Goal: Task Accomplishment & Management: Use online tool/utility

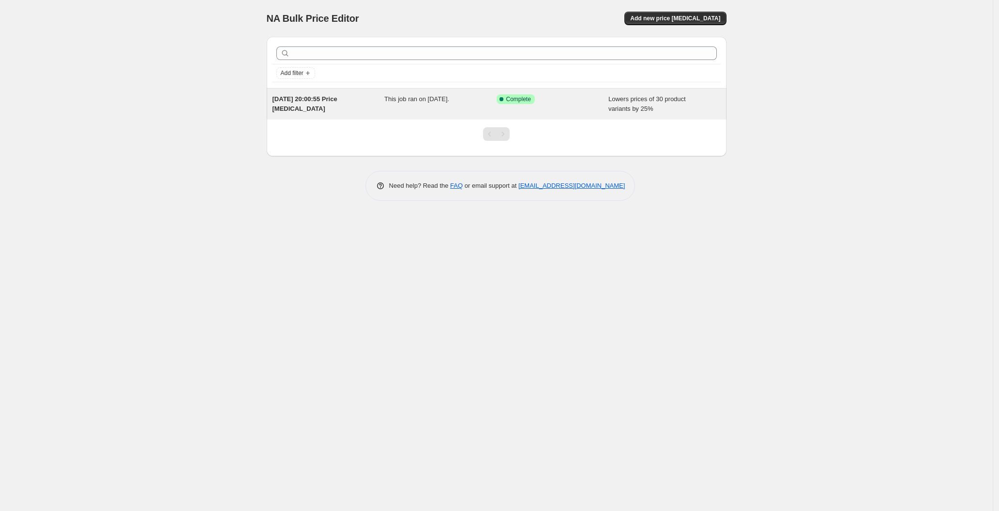
click at [523, 110] on div "Success Complete Complete" at bounding box center [553, 103] width 112 height 19
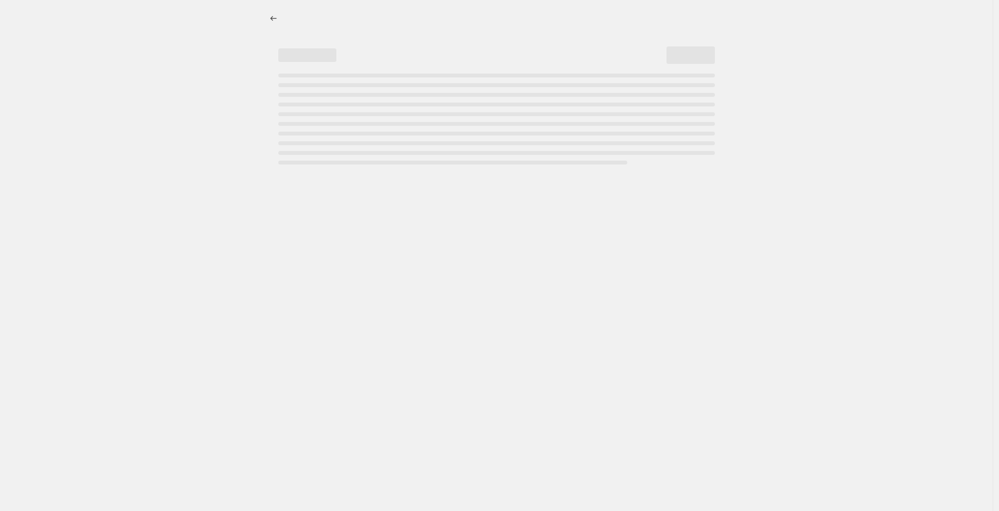
select select "percentage"
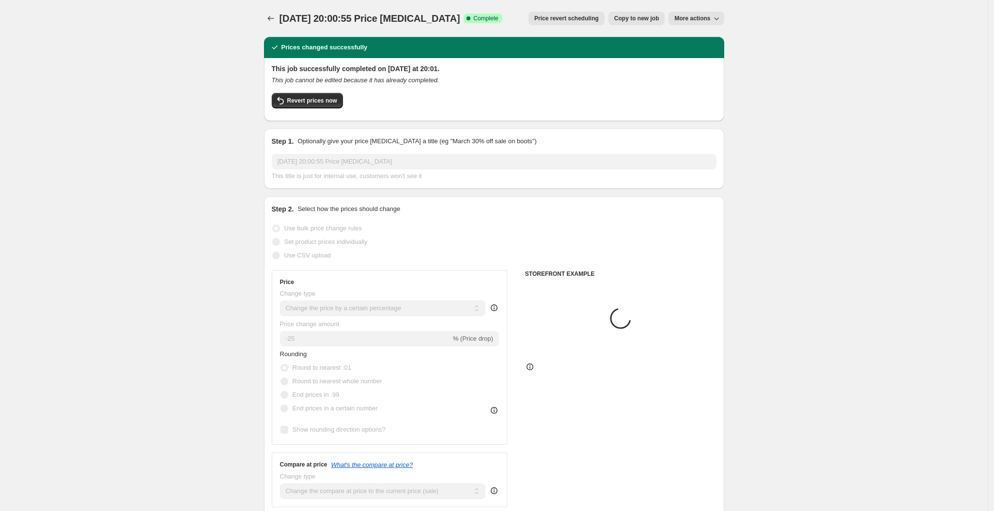
click at [304, 87] on div "This job successfully completed on [DATE] at 20:01. This job cannot be edited b…" at bounding box center [494, 88] width 445 height 49
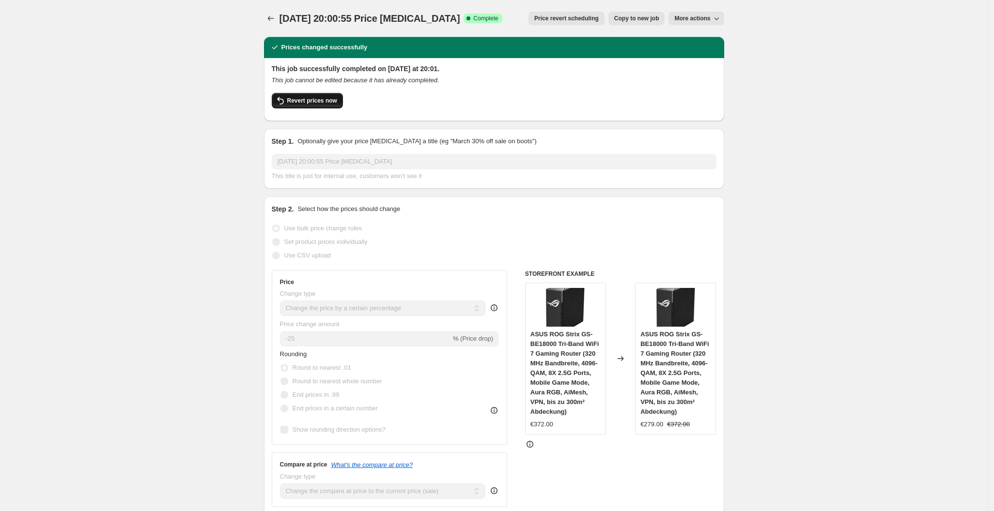
click at [308, 95] on button "Revert prices now" at bounding box center [307, 100] width 71 height 15
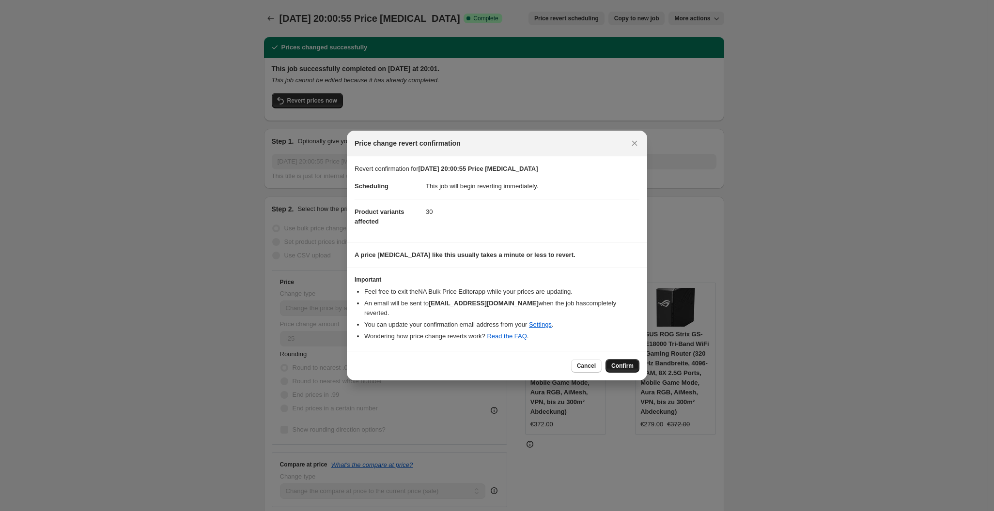
click at [620, 359] on button "Confirm" at bounding box center [622, 366] width 34 height 14
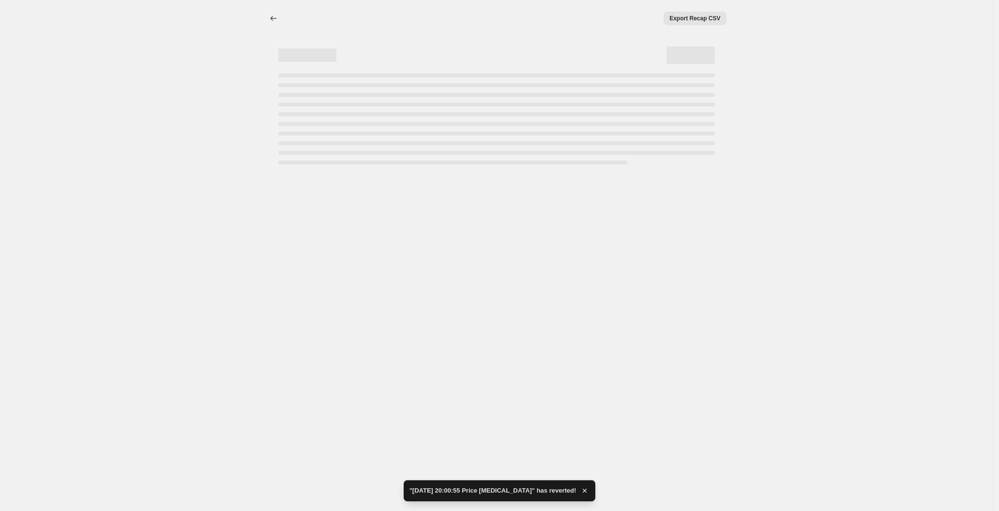
select select "percentage"
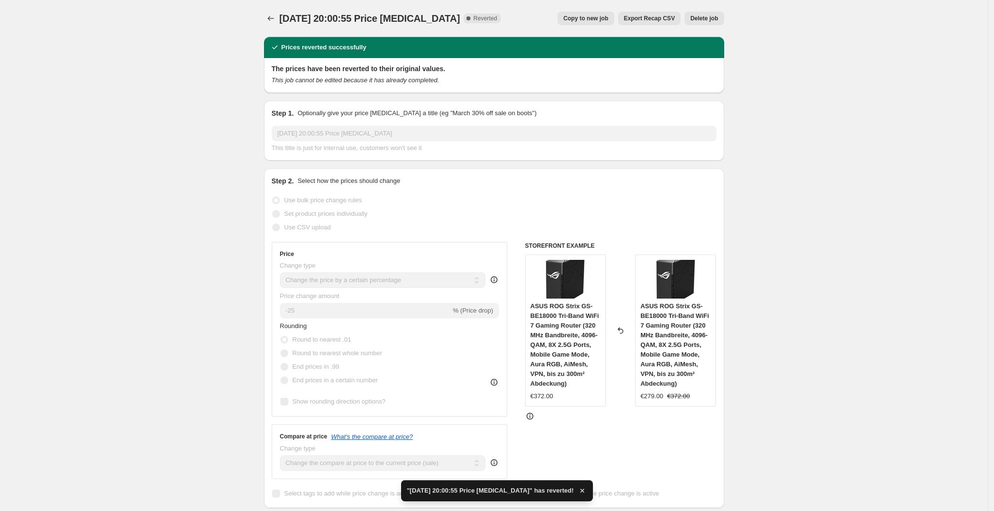
click at [712, 18] on span "Delete job" at bounding box center [704, 19] width 28 height 8
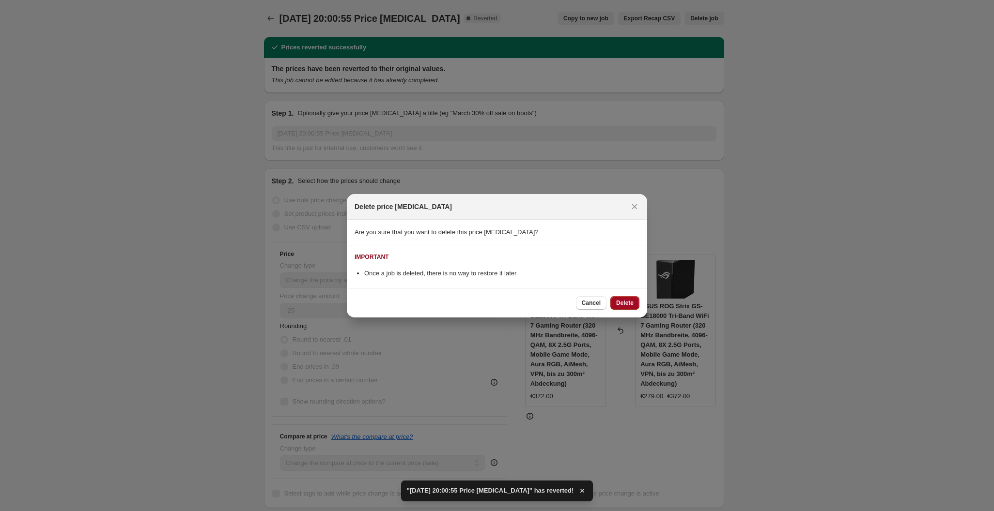
click at [619, 302] on span "Delete" at bounding box center [624, 303] width 17 height 8
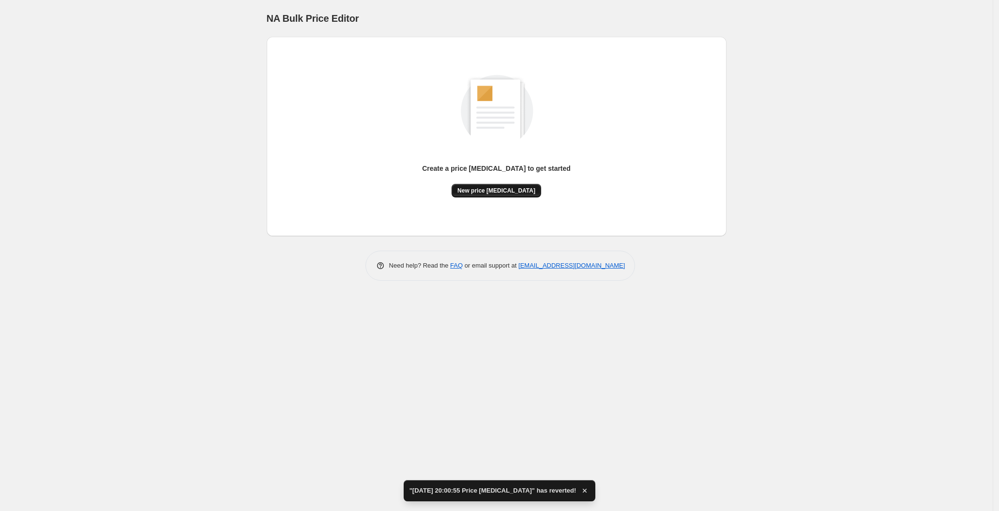
click at [489, 188] on span "New price [MEDICAL_DATA]" at bounding box center [497, 191] width 78 height 8
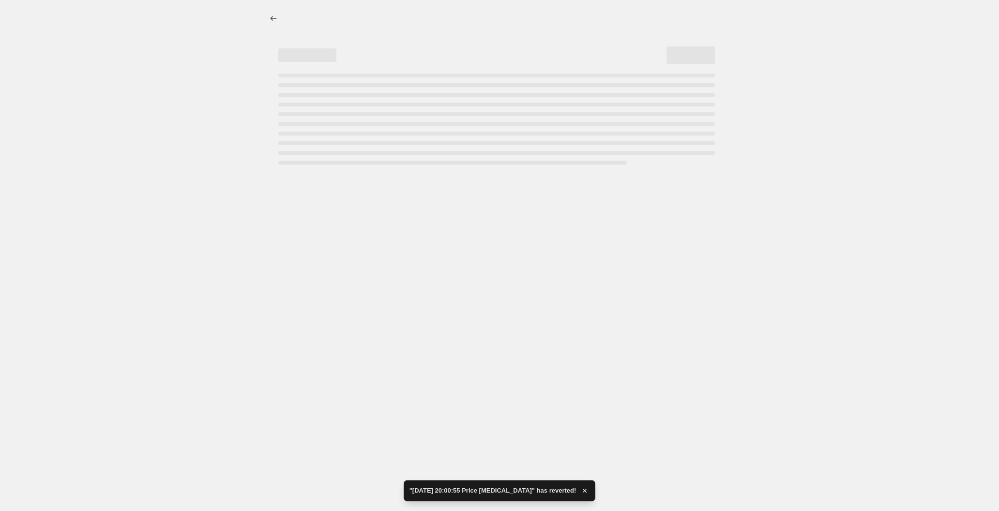
select select "percentage"
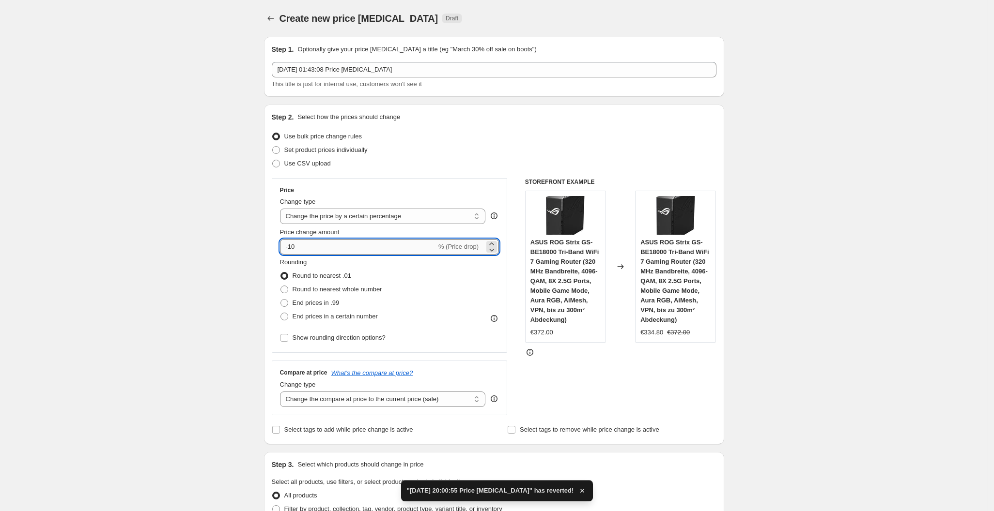
click at [321, 249] on input "-10" at bounding box center [358, 246] width 156 height 15
type input "-1"
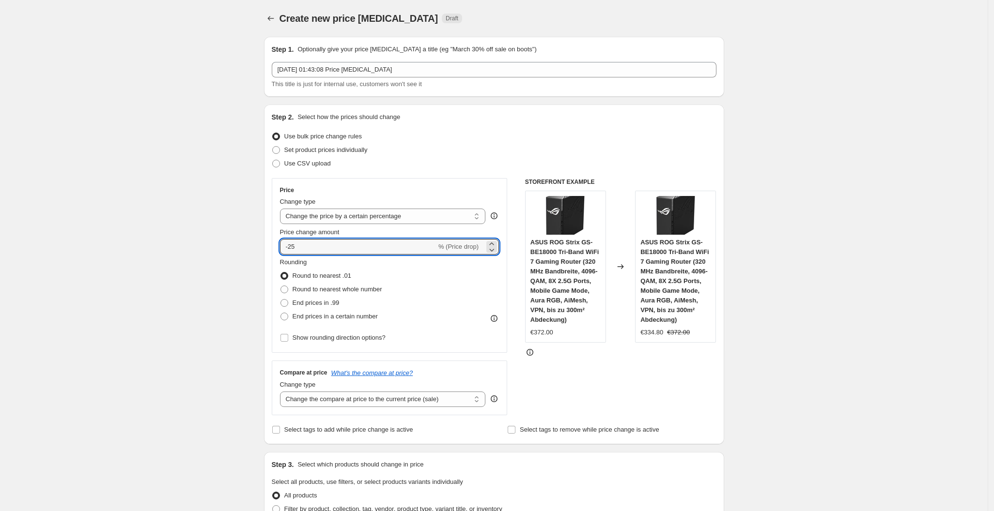
type input "-25"
click at [579, 169] on div "Use CSV upload" at bounding box center [494, 164] width 445 height 14
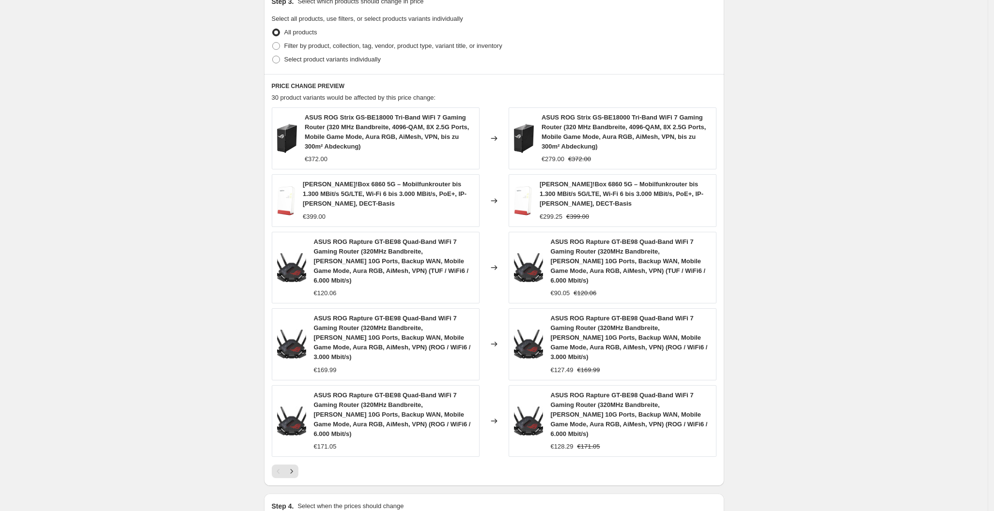
scroll to position [562, 0]
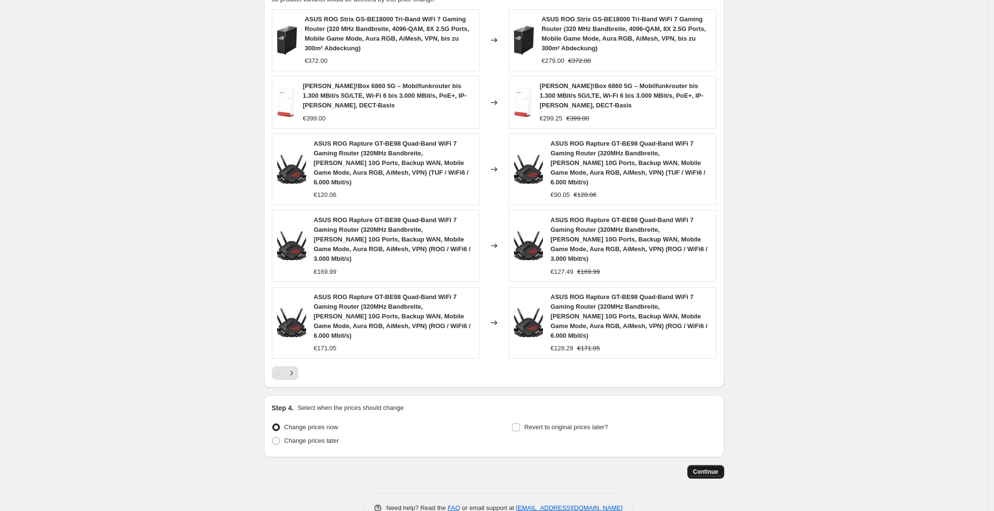
click at [710, 468] on span "Continue" at bounding box center [705, 472] width 25 height 8
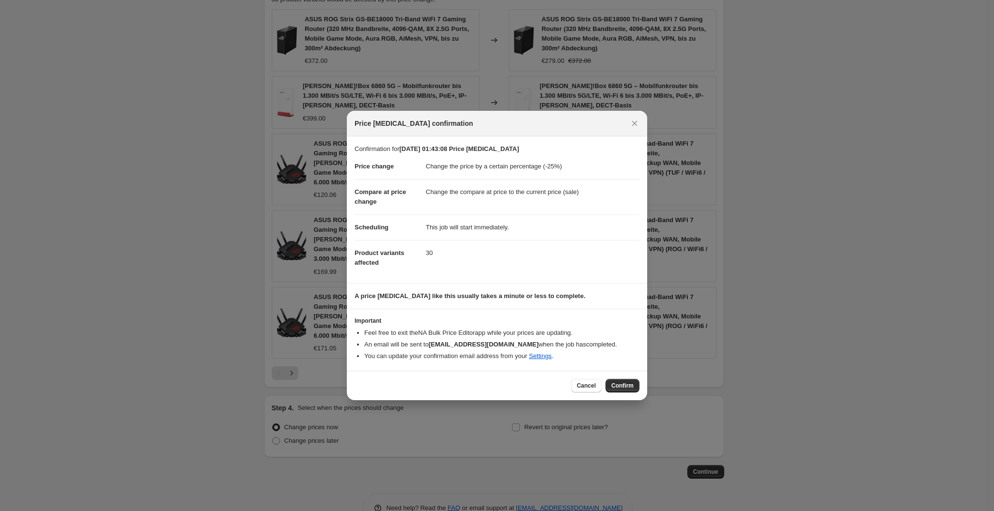
click at [619, 386] on span "Confirm" at bounding box center [622, 386] width 22 height 8
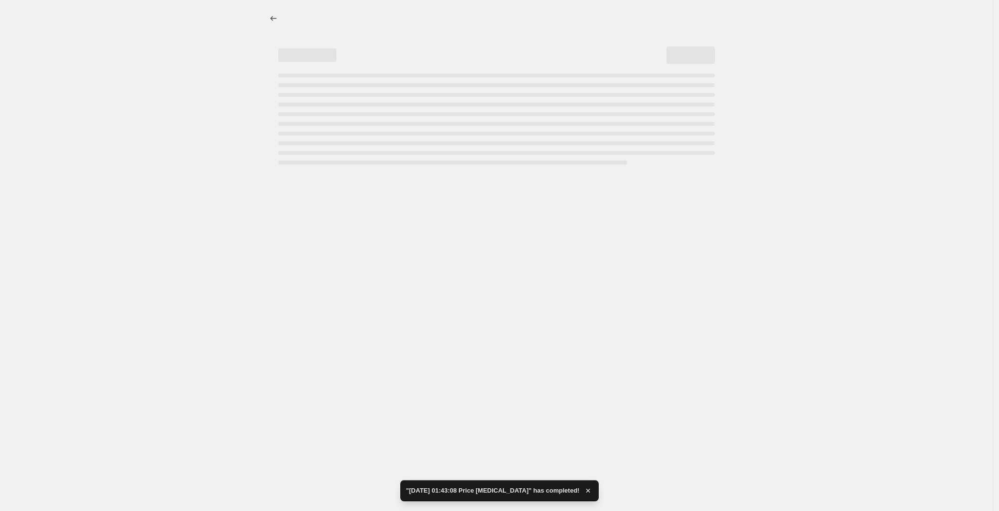
select select "percentage"
